Goal: Information Seeking & Learning: Get advice/opinions

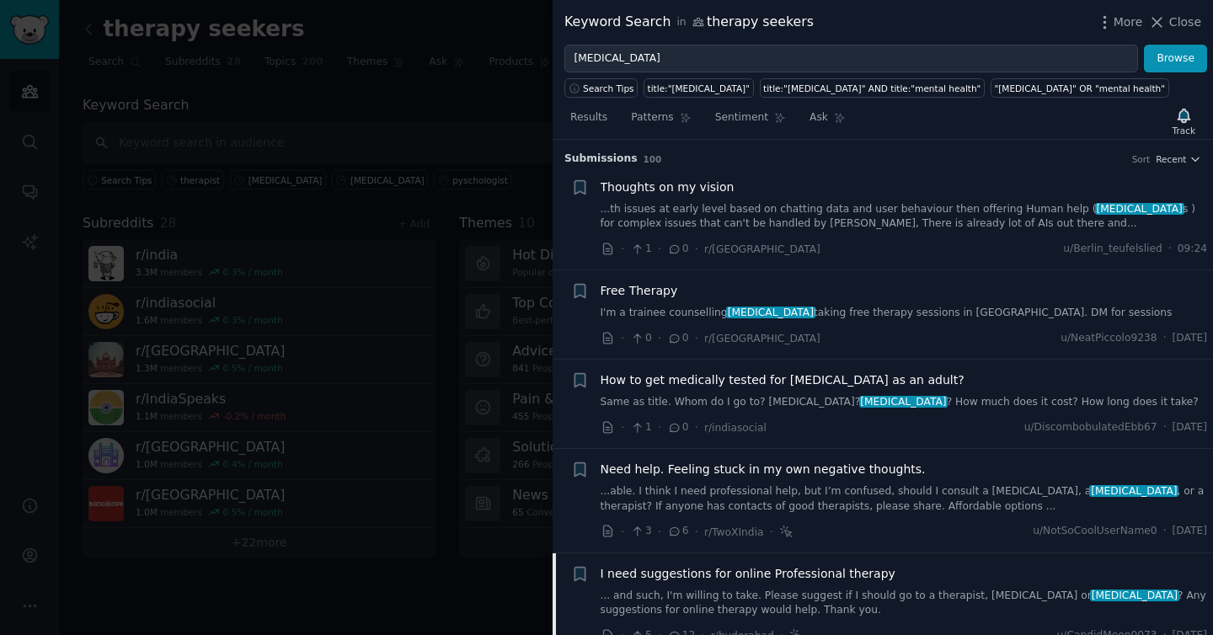
click at [782, 589] on link "... and such, I'm willing to take. Please suggest if I should go to a therapist…" at bounding box center [903, 603] width 607 height 29
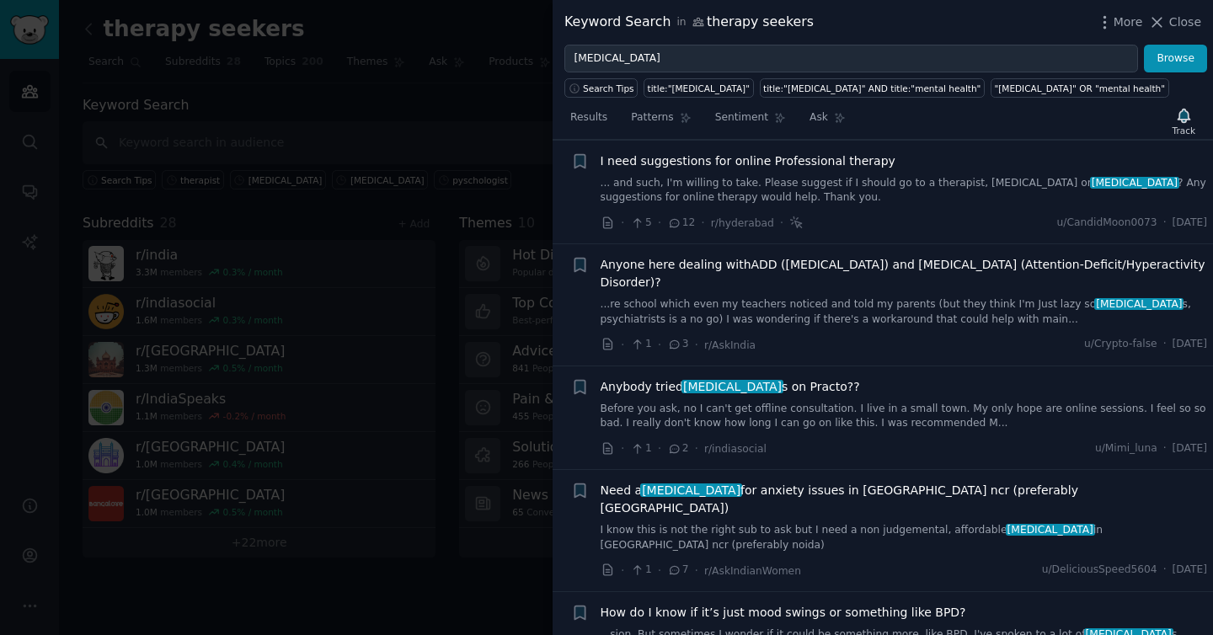
click at [819, 404] on link "Before you ask, no I can't get offline consultation. I live in a small town. My…" at bounding box center [903, 416] width 607 height 29
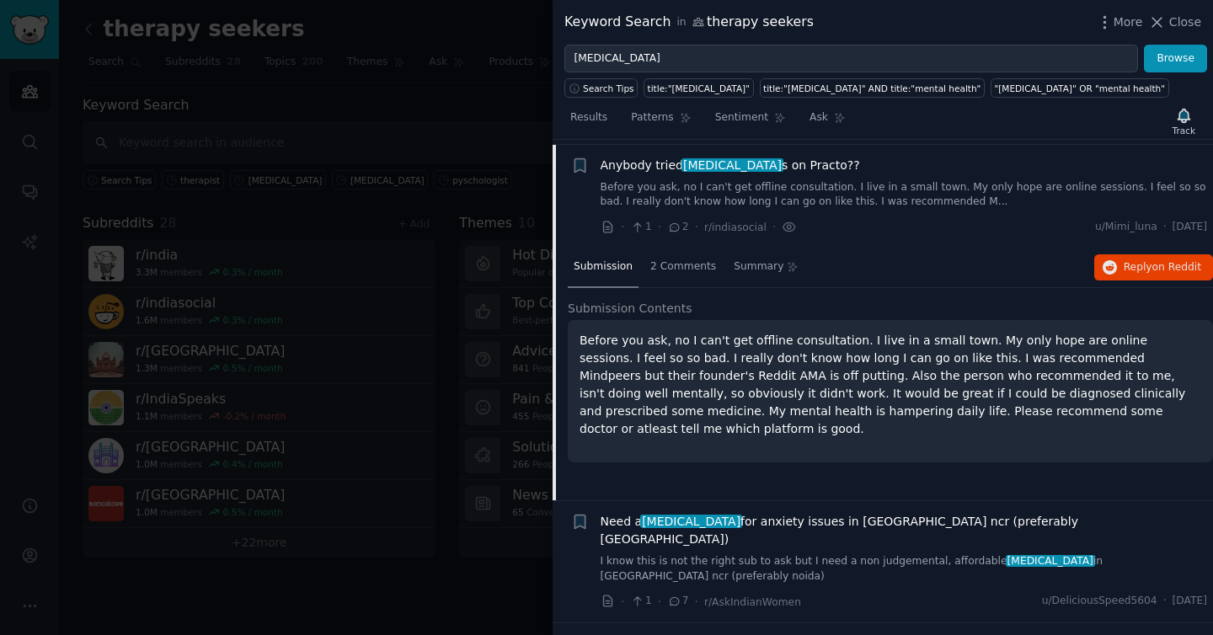
scroll to position [638, 0]
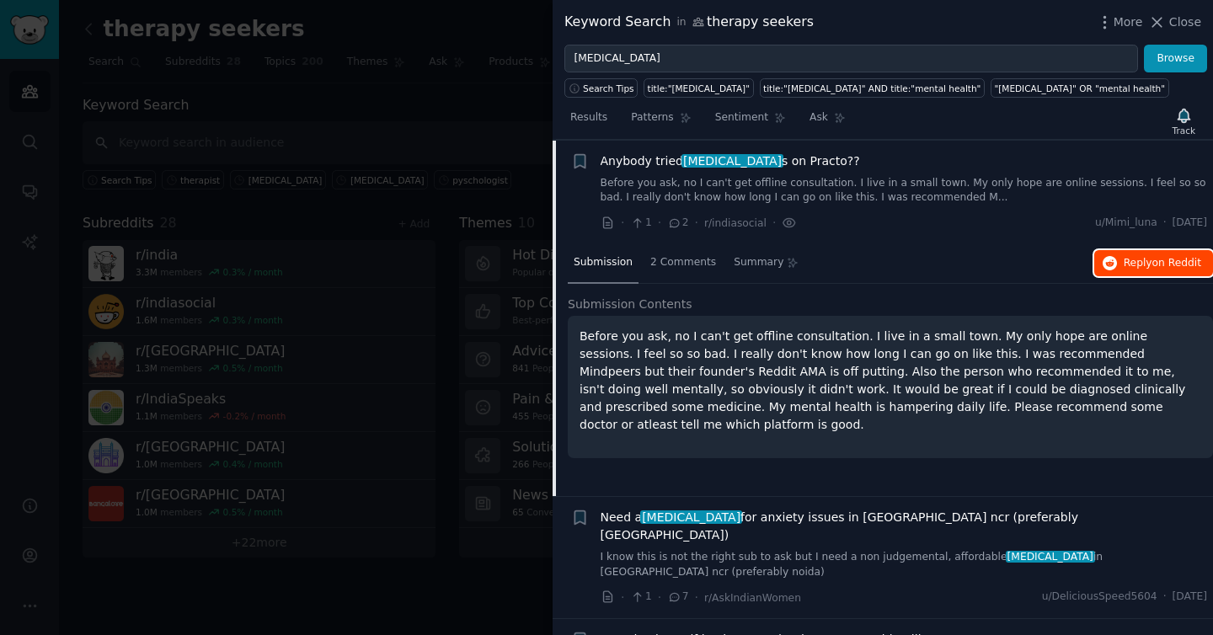
click at [1167, 259] on span "on Reddit" at bounding box center [1176, 263] width 49 height 12
click at [672, 179] on link "Before you ask, no I can't get offline consultation. I live in a small town. My…" at bounding box center [903, 190] width 607 height 29
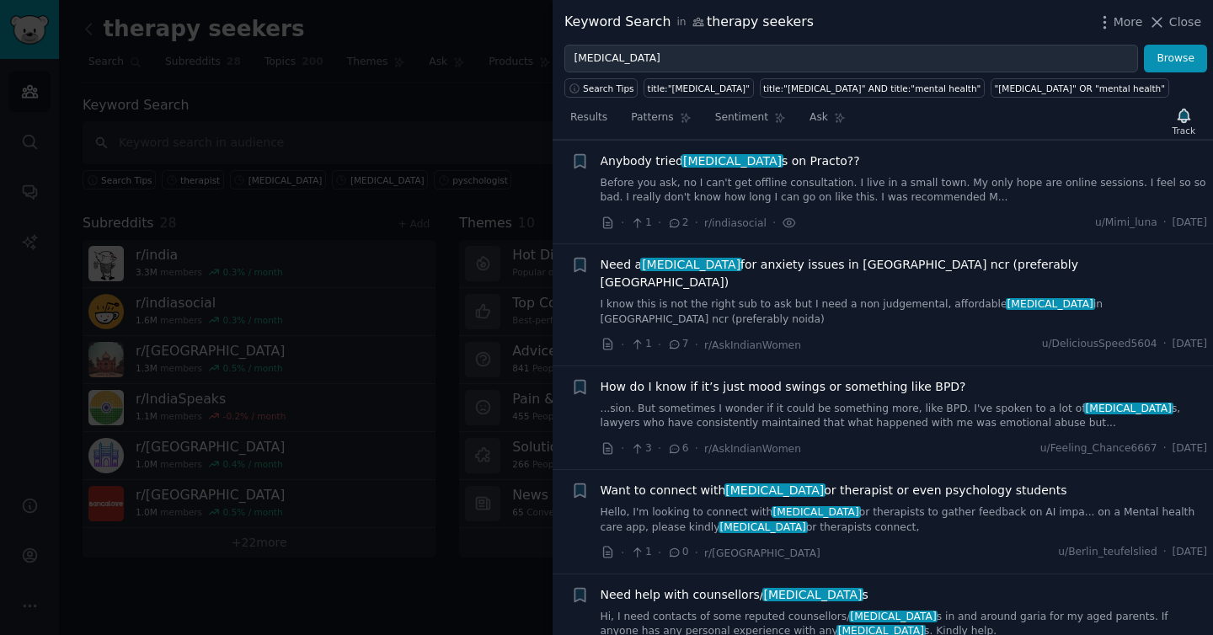
click at [737, 297] on link "I know this is not the right sub to ask but I need a non judgemental, affordabl…" at bounding box center [903, 311] width 607 height 29
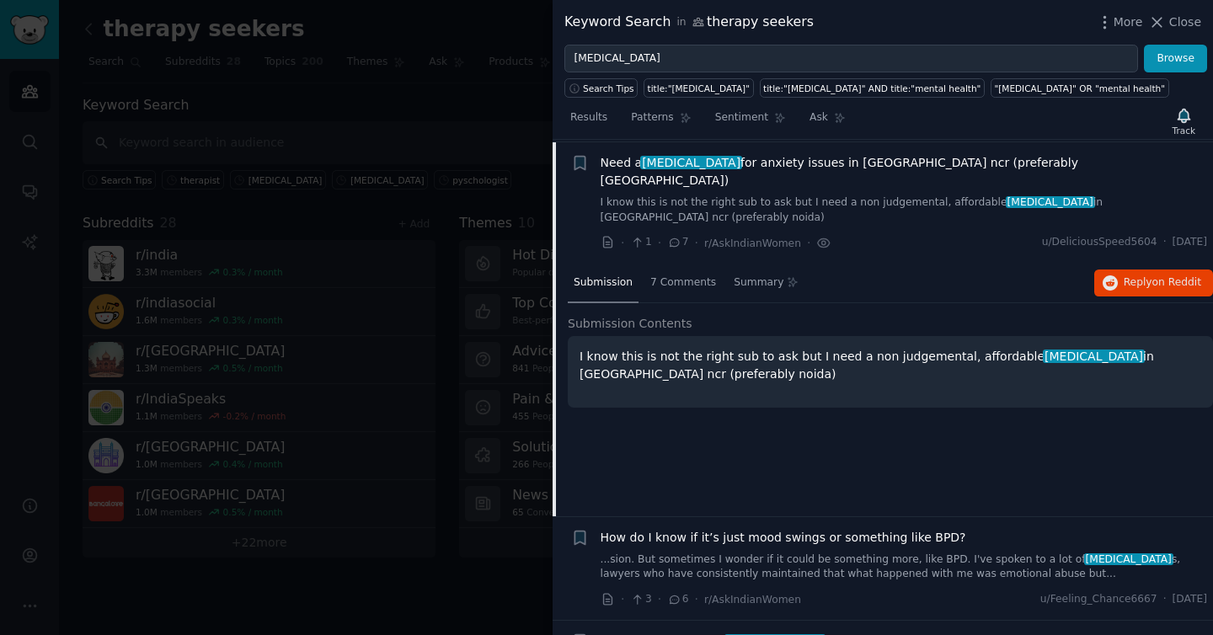
scroll to position [743, 0]
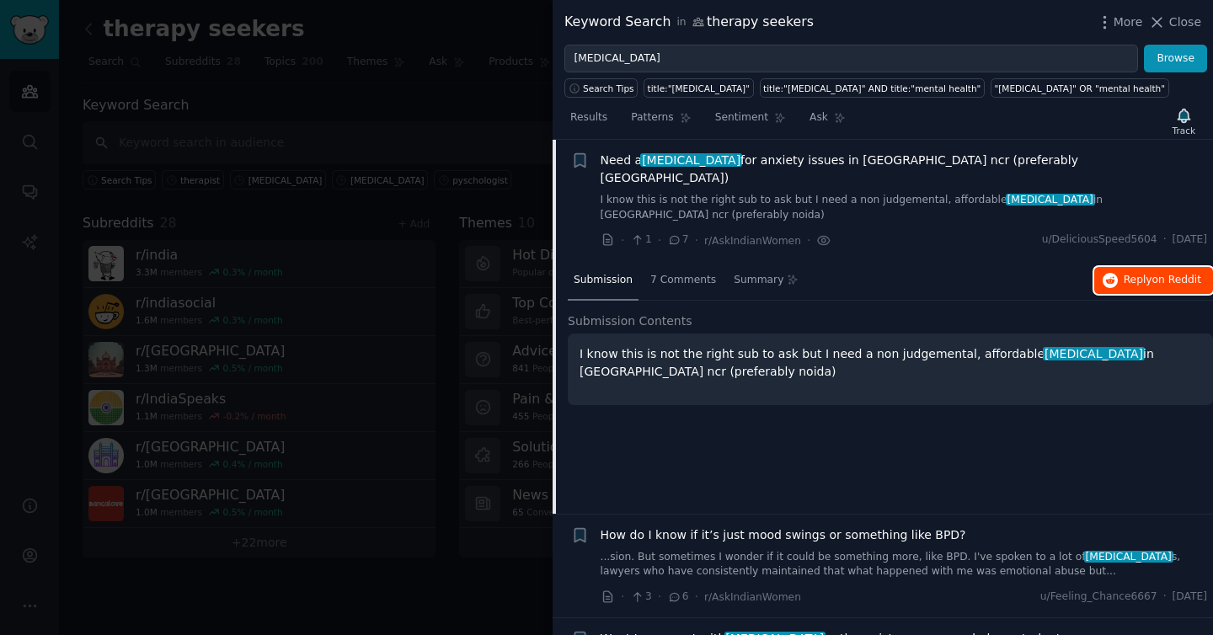
click at [1107, 273] on icon "button" at bounding box center [1109, 280] width 15 height 15
click at [698, 163] on span "[MEDICAL_DATA]" at bounding box center [690, 159] width 101 height 13
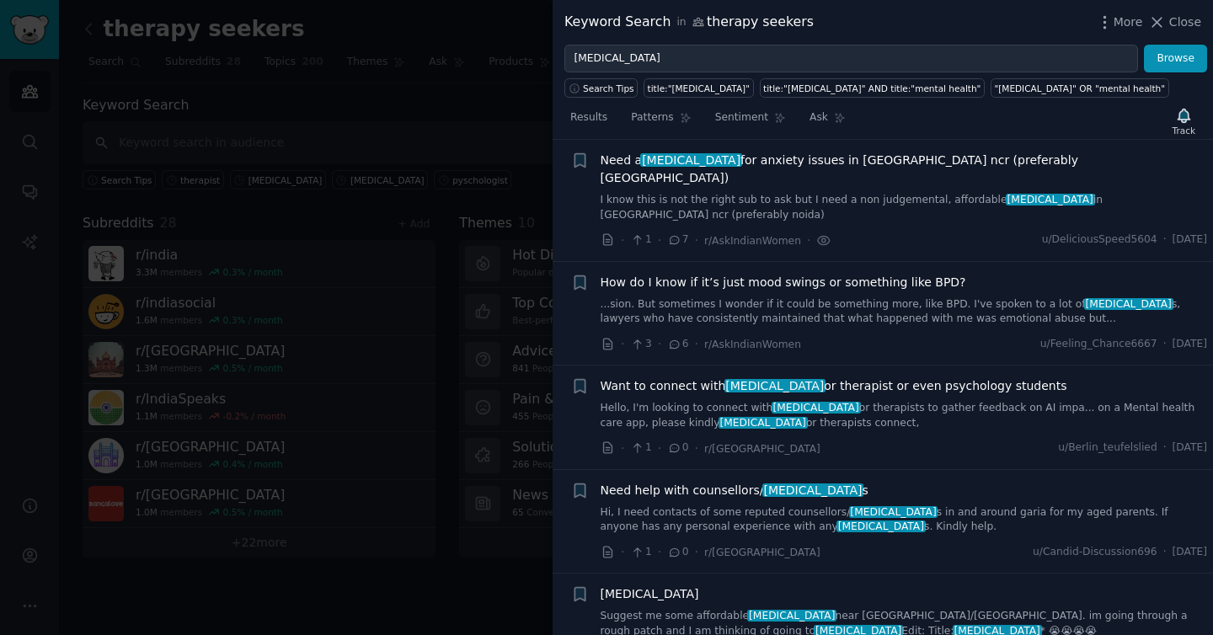
click at [704, 297] on link "...sion. But sometimes I wonder if it could be something more, like BPD. I've s…" at bounding box center [903, 311] width 607 height 29
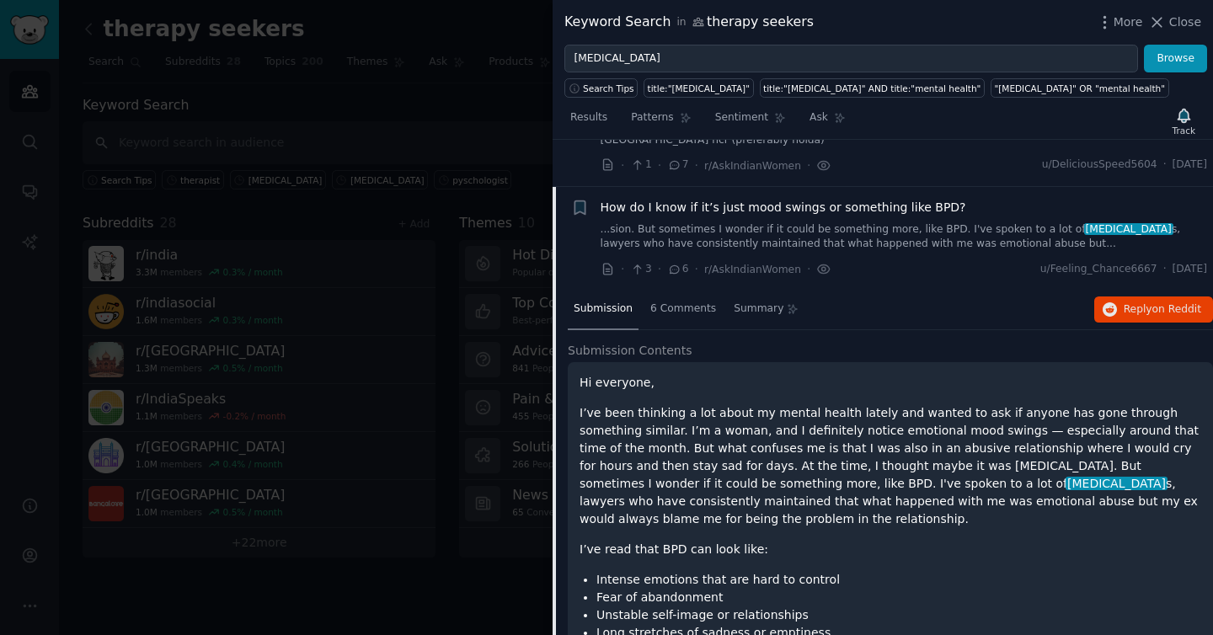
scroll to position [832, 0]
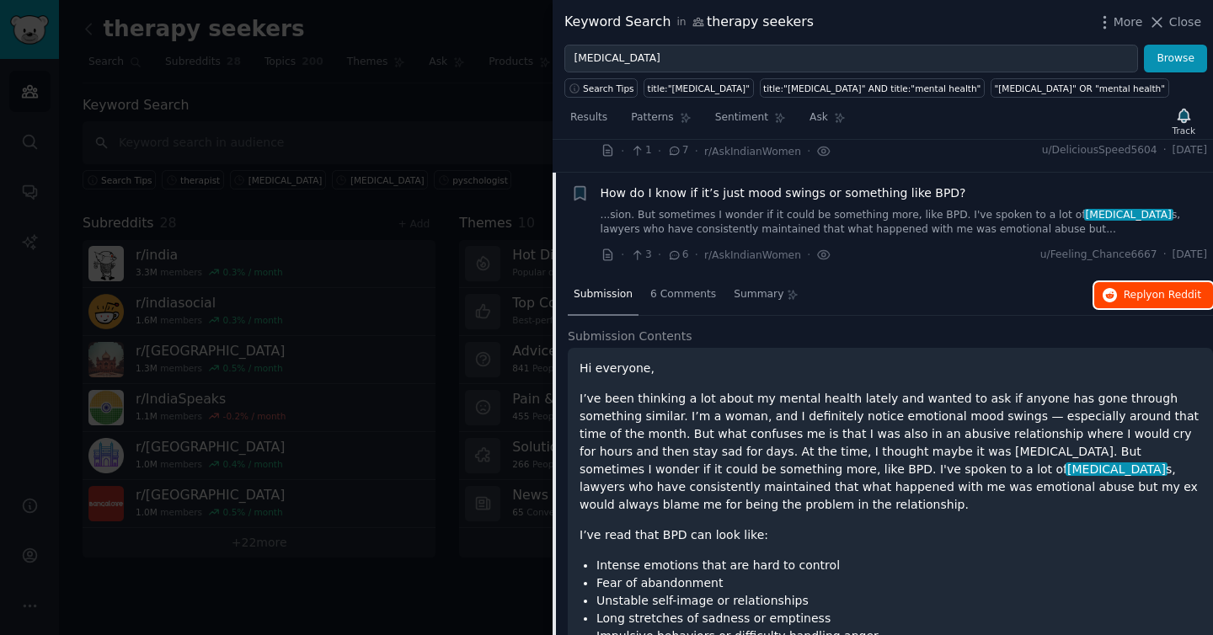
click at [1102, 288] on icon "button" at bounding box center [1109, 295] width 15 height 15
click at [672, 184] on div "How do I know if it’s just mood swings or something like BPD? ...sion. But some…" at bounding box center [903, 210] width 607 height 53
click at [673, 208] on link "...sion. But sometimes I wonder if it could be something more, like BPD. I've s…" at bounding box center [903, 222] width 607 height 29
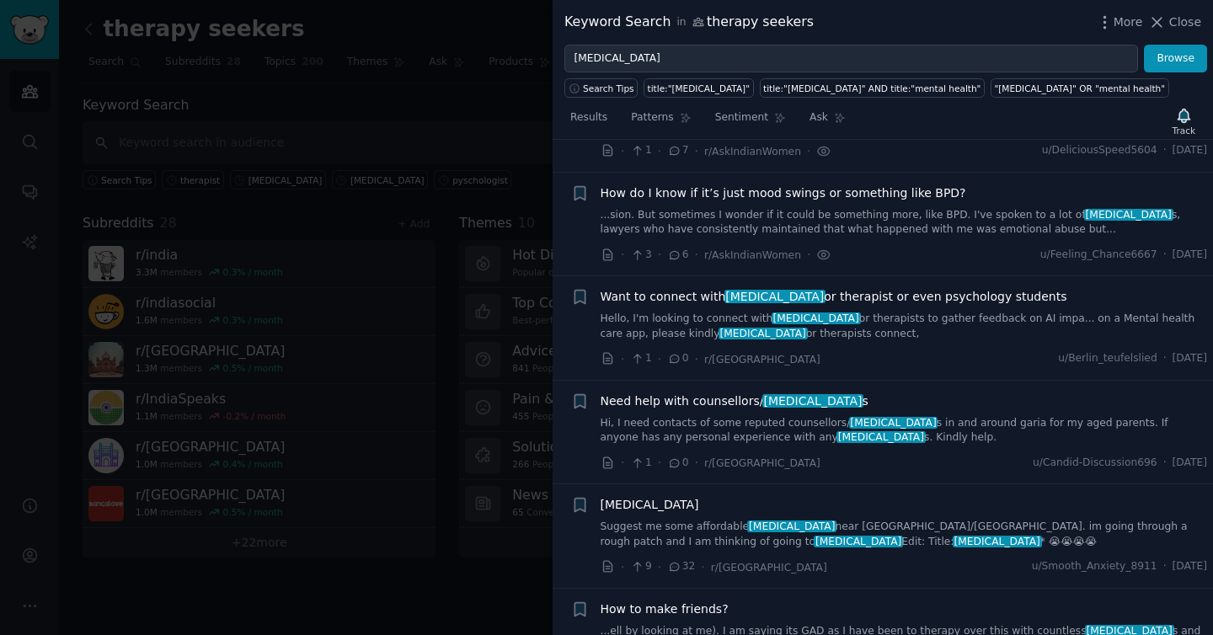
click at [678, 416] on link "Hi, I need contacts of some reputed counsellors/ [MEDICAL_DATA] s in and around…" at bounding box center [903, 430] width 607 height 29
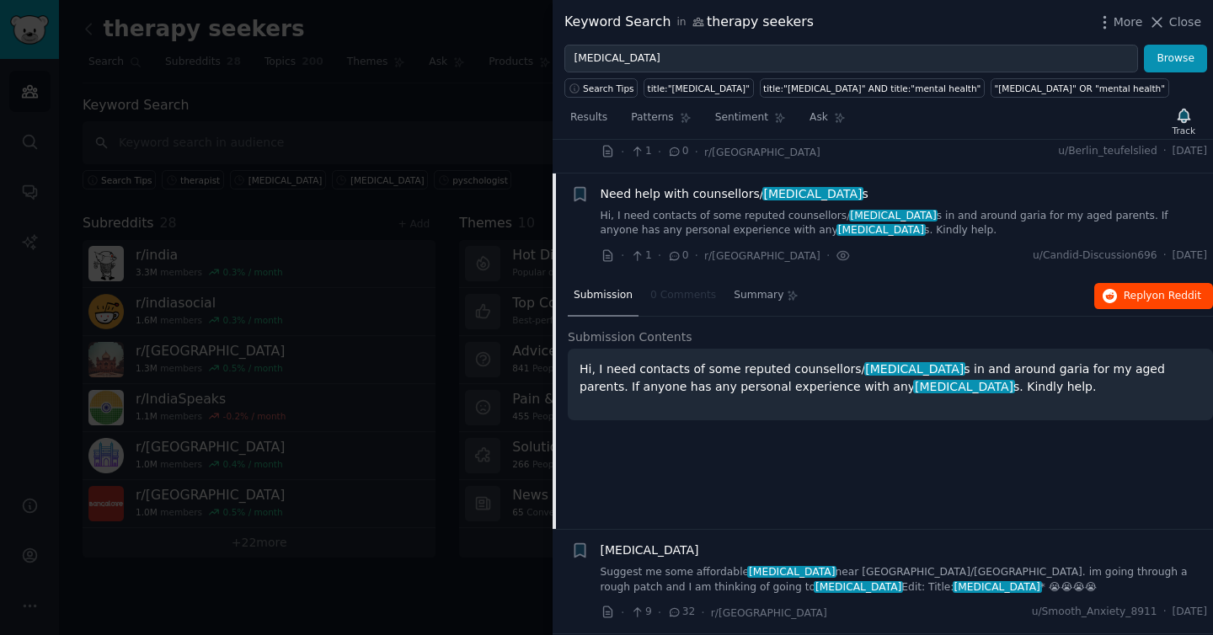
scroll to position [1040, 0]
click at [1124, 282] on button "Reply on Reddit" at bounding box center [1153, 295] width 119 height 27
click at [652, 184] on div "Need help with counsellors/ [MEDICAL_DATA] s Hi, I need contacts of some repute…" at bounding box center [903, 210] width 607 height 53
click at [656, 208] on link "Hi, I need contacts of some reputed counsellors/ [MEDICAL_DATA] s in and around…" at bounding box center [903, 222] width 607 height 29
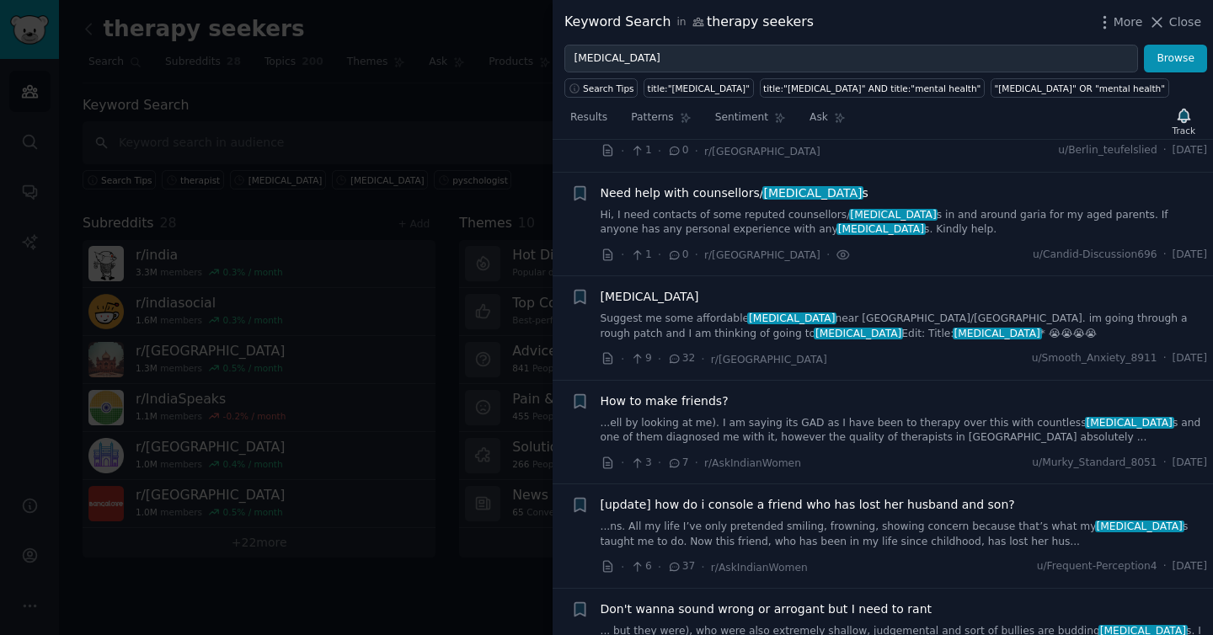
click at [103, 75] on div at bounding box center [606, 317] width 1213 height 635
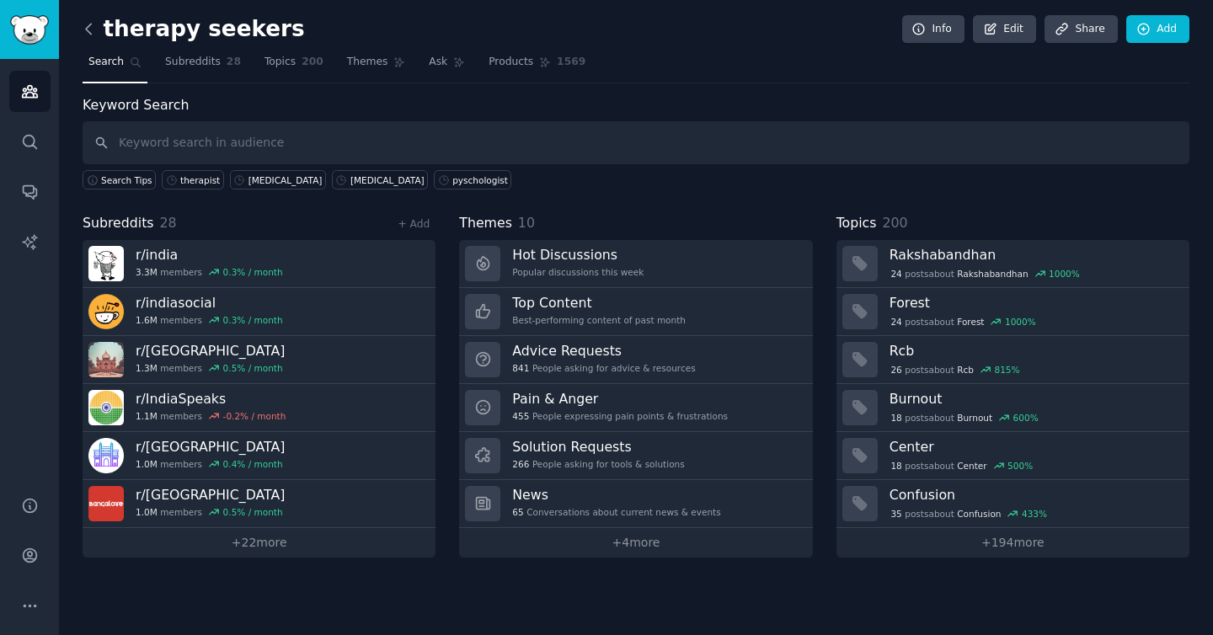
click at [83, 21] on icon at bounding box center [89, 29] width 18 height 18
